Goal: Transaction & Acquisition: Purchase product/service

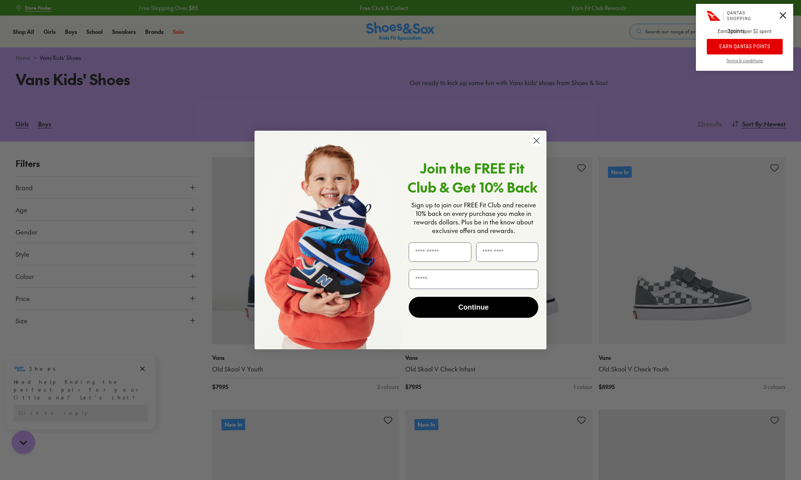
click at [538, 141] on circle "Close dialog" at bounding box center [536, 140] width 13 height 13
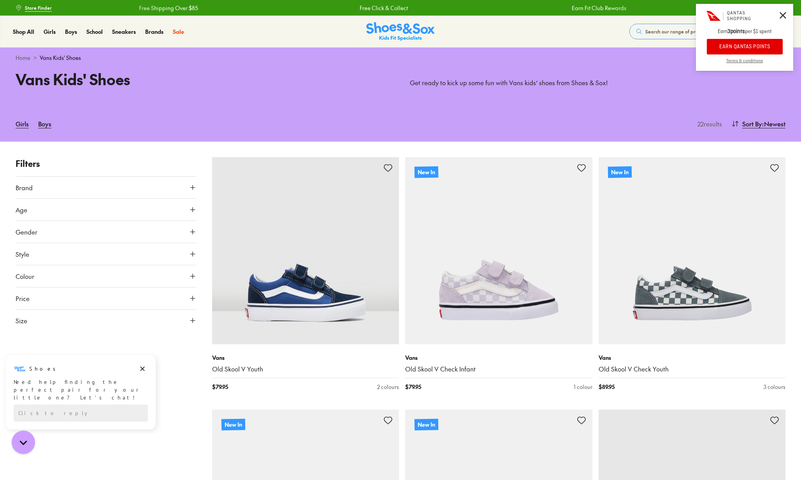
drag, startPoint x: 789, startPoint y: 85, endPoint x: 787, endPoint y: 90, distance: 5.4
click at [763, 126] on span ": Newest" at bounding box center [773, 123] width 23 height 9
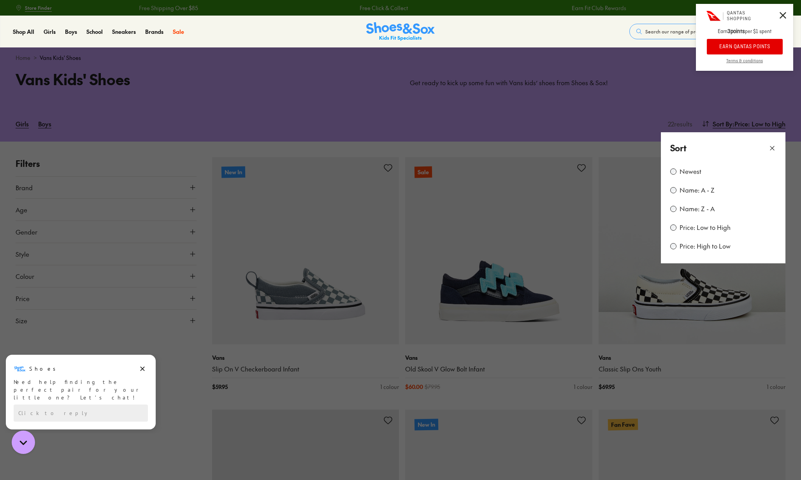
click at [552, 76] on button at bounding box center [400, 240] width 801 height 480
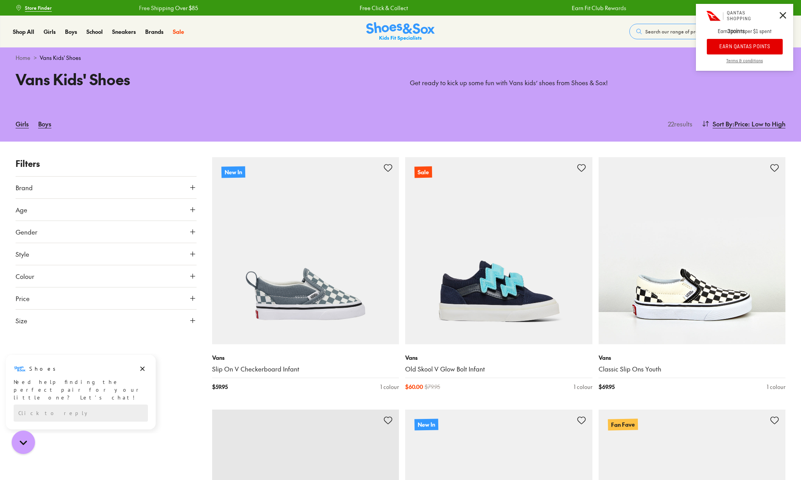
click at [782, 16] on icon at bounding box center [782, 15] width 7 height 7
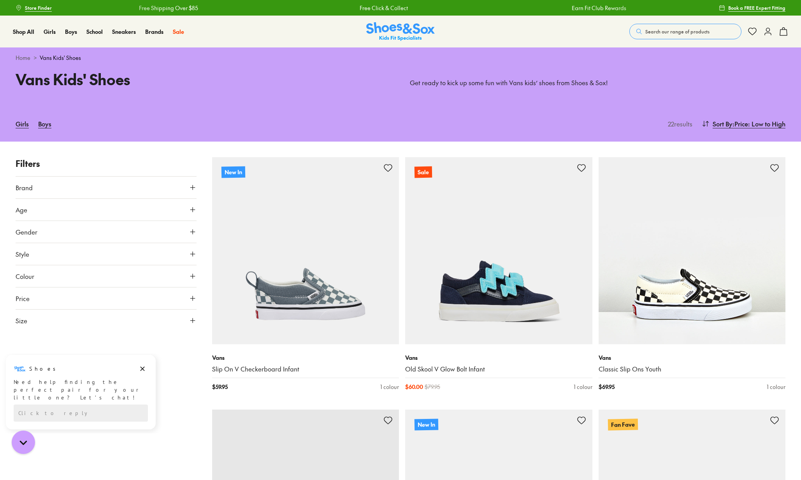
click at [663, 33] on span "Search our range of products" at bounding box center [677, 31] width 64 height 7
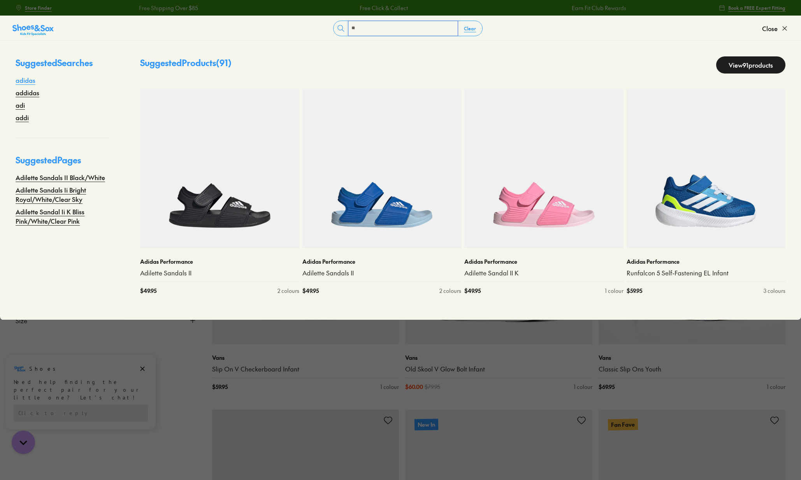
type input "**"
click at [26, 79] on link "adidas" at bounding box center [26, 79] width 20 height 9
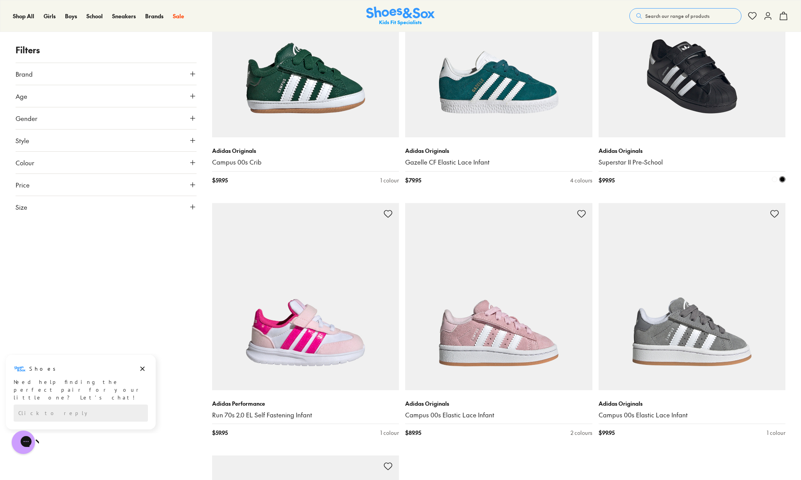
scroll to position [2980, 0]
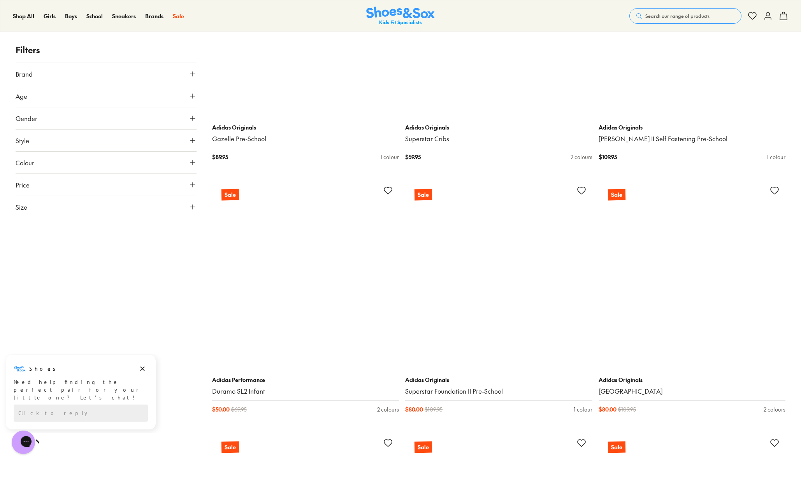
scroll to position [5269, 0]
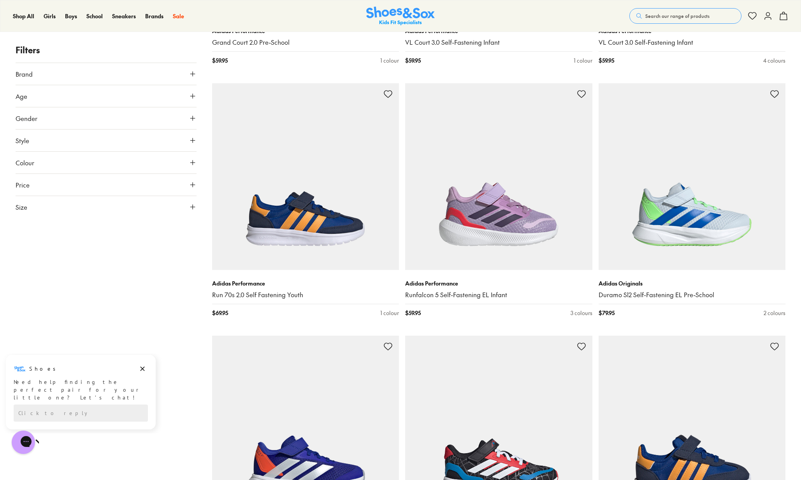
scroll to position [2304, 0]
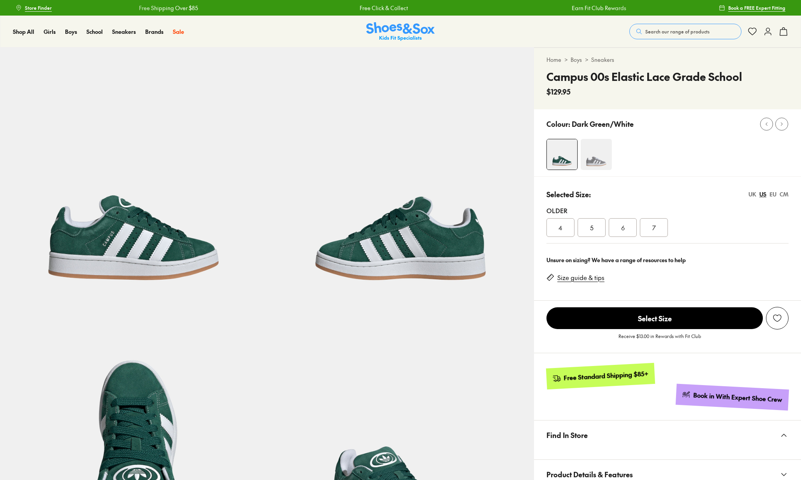
select select "*"
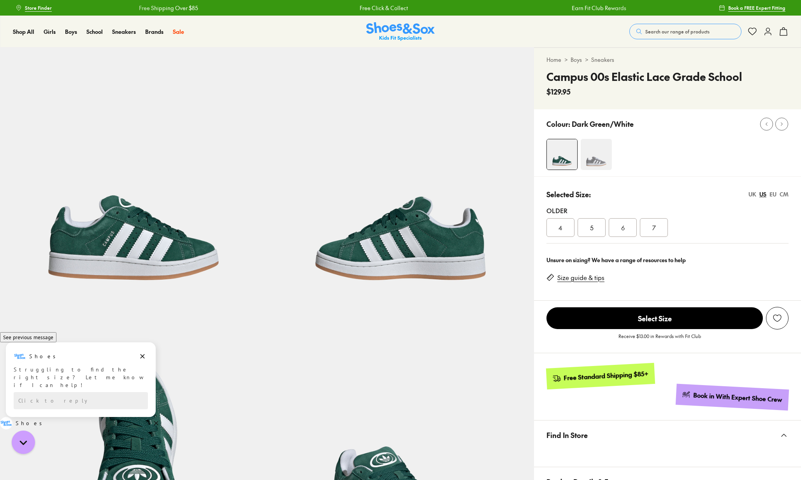
click at [752, 194] on div "UK" at bounding box center [752, 194] width 8 height 8
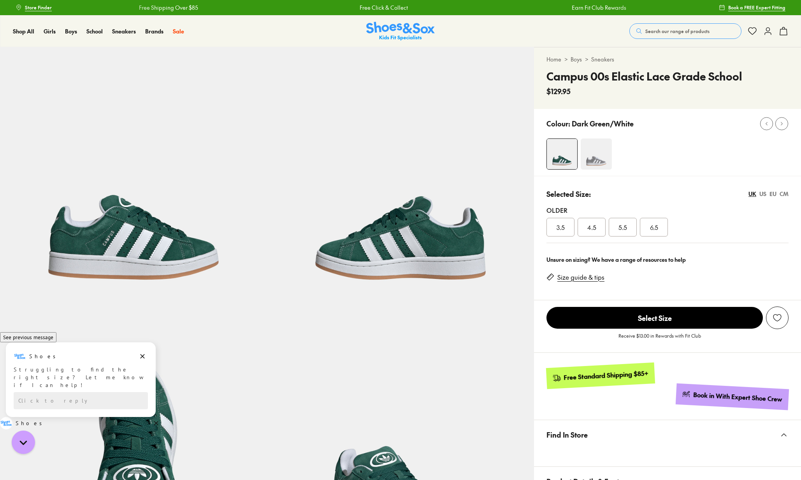
click at [763, 194] on div "US" at bounding box center [762, 194] width 7 height 8
click at [770, 194] on div "EU" at bounding box center [772, 194] width 7 height 8
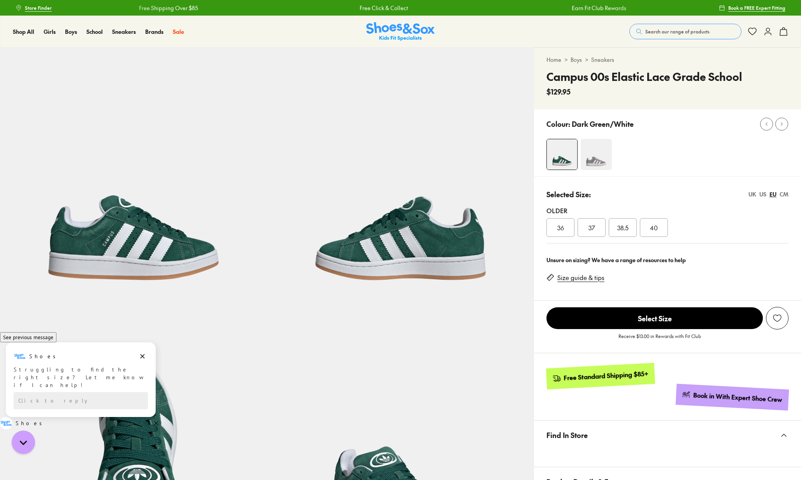
scroll to position [1, 0]
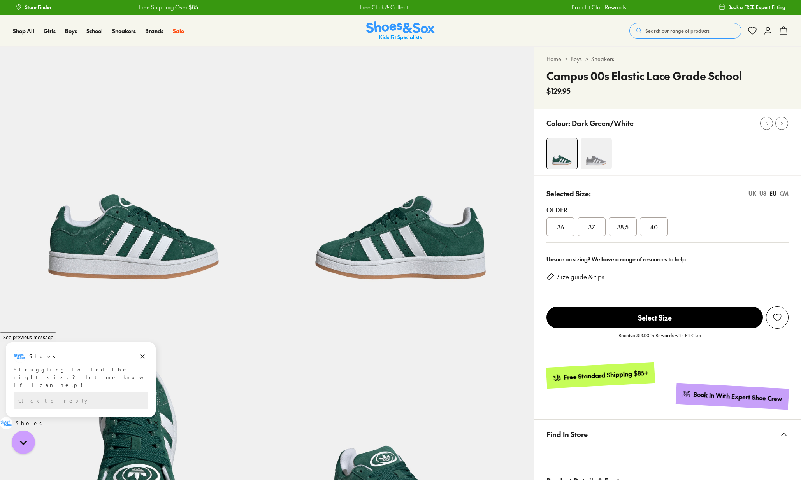
click at [761, 195] on div "US" at bounding box center [762, 193] width 7 height 8
drag, startPoint x: 775, startPoint y: 195, endPoint x: 769, endPoint y: 197, distance: 6.6
click at [775, 195] on div "EU" at bounding box center [772, 193] width 7 height 8
drag, startPoint x: 561, startPoint y: 228, endPoint x: 584, endPoint y: 230, distance: 22.6
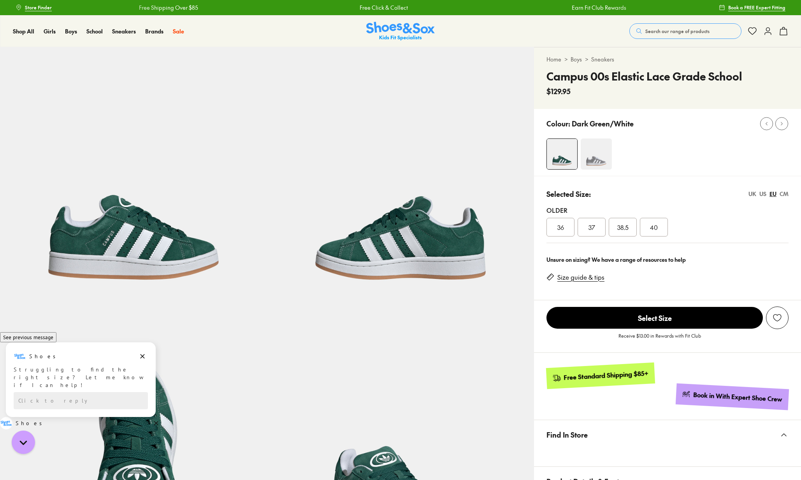
click at [562, 228] on span "36" at bounding box center [560, 227] width 7 height 9
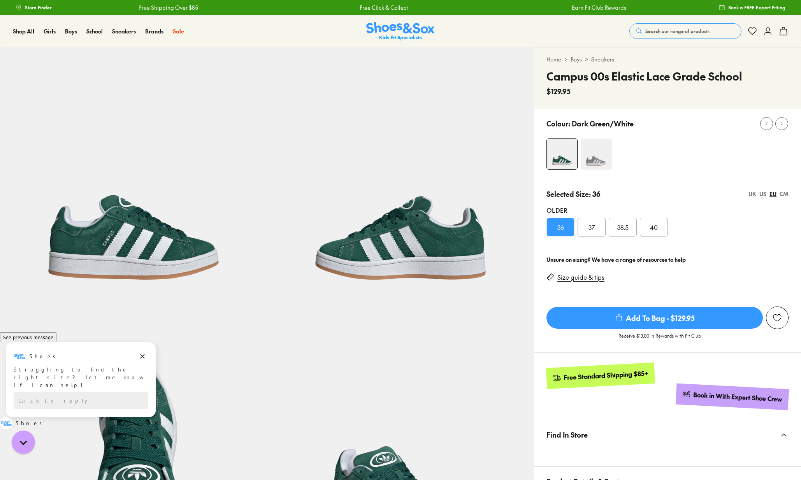
click at [590, 230] on span "37" at bounding box center [591, 227] width 7 height 9
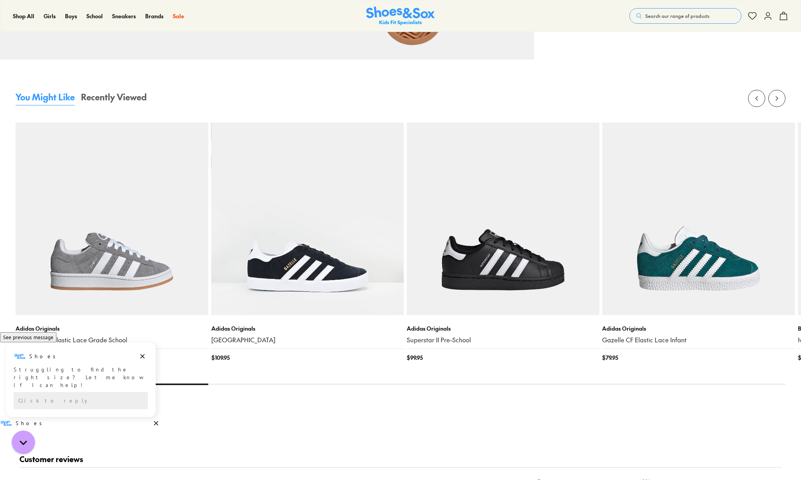
scroll to position [815, 0]
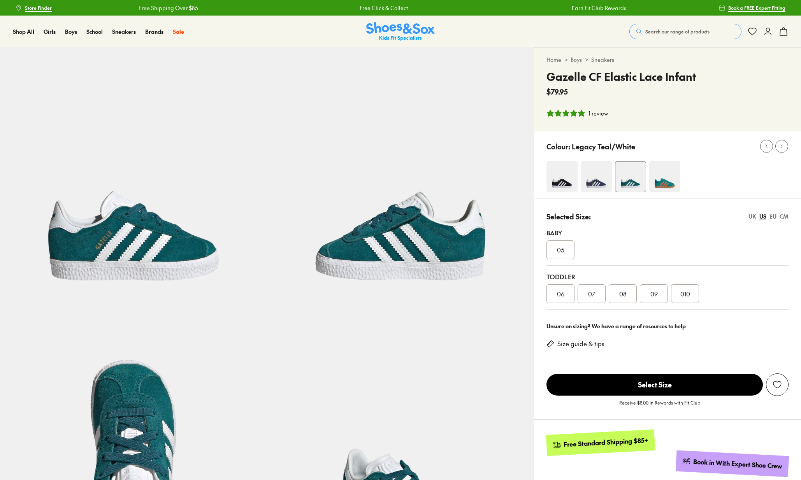
select select "*"
click at [566, 253] on div "05" at bounding box center [560, 249] width 28 height 19
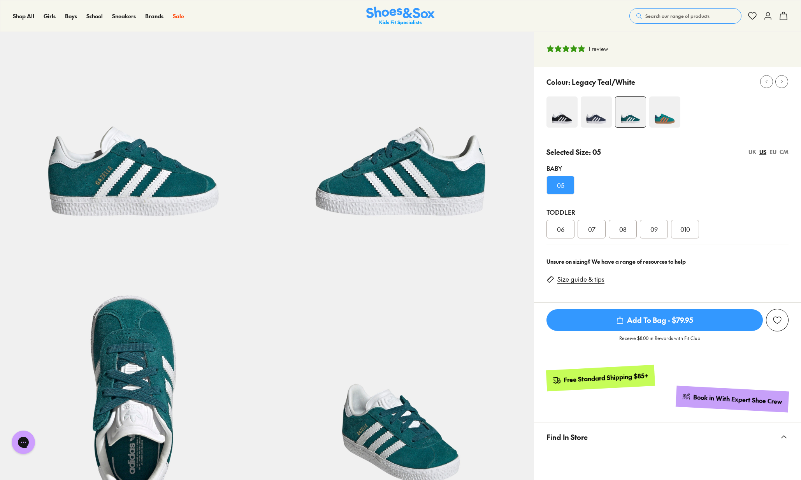
scroll to position [53, 0]
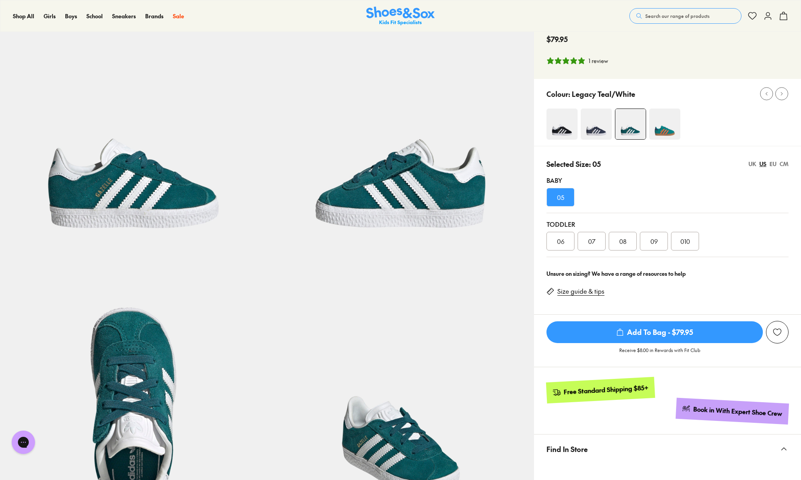
click at [557, 243] on span "06" at bounding box center [560, 241] width 7 height 9
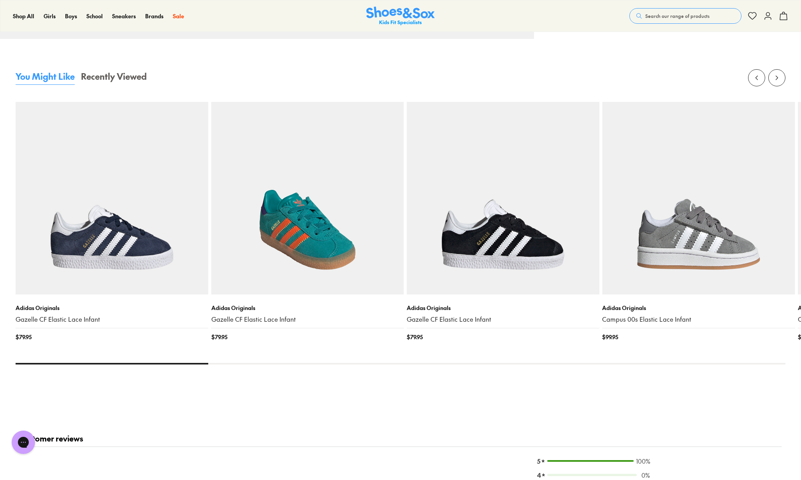
scroll to position [824, 0]
